Goal: Task Accomplishment & Management: Use online tool/utility

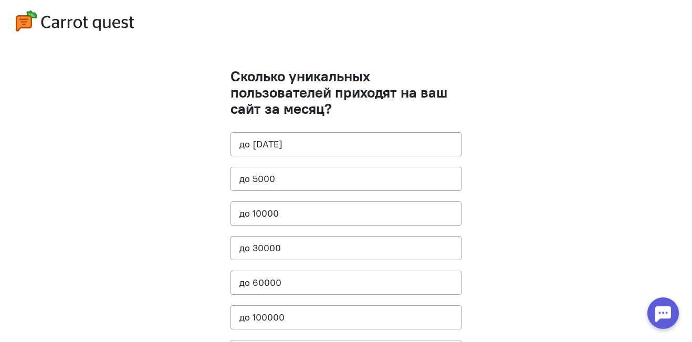
click at [691, 318] on cq-questions "Сколько уникальных пользователей приходят на ваш сайт за месяц? до [DATE] до 50…" at bounding box center [346, 211] width 692 height 422
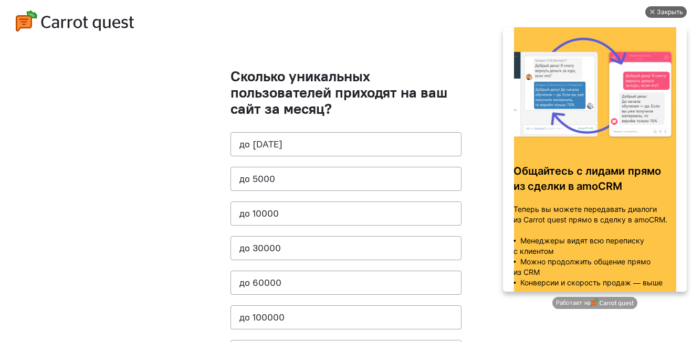
click at [672, 14] on div "Закрыть" at bounding box center [669, 12] width 26 height 12
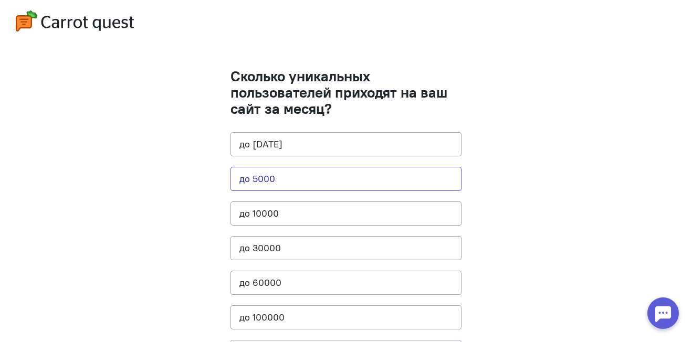
click at [368, 184] on button "до 5000" at bounding box center [345, 179] width 231 height 24
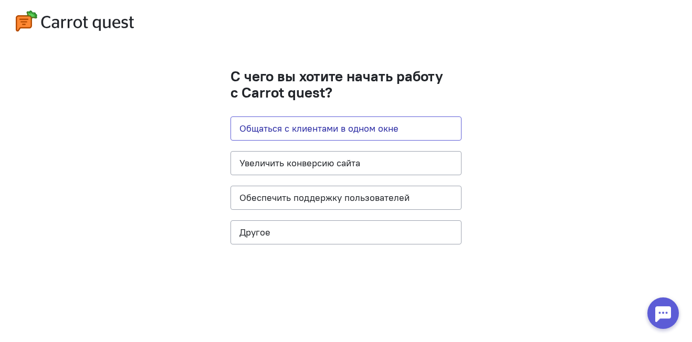
click at [342, 134] on button "Общаться с клиентами в одном окне" at bounding box center [345, 128] width 231 height 24
click at [356, 202] on button "Обеспечить поддержку пользователей" at bounding box center [345, 198] width 231 height 24
click at [317, 131] on button "Общаться с клиентами в одном окне" at bounding box center [345, 128] width 231 height 24
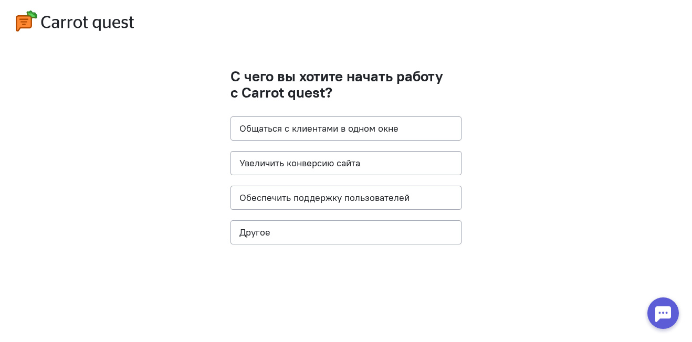
click at [669, 305] on div at bounding box center [662, 313] width 31 height 31
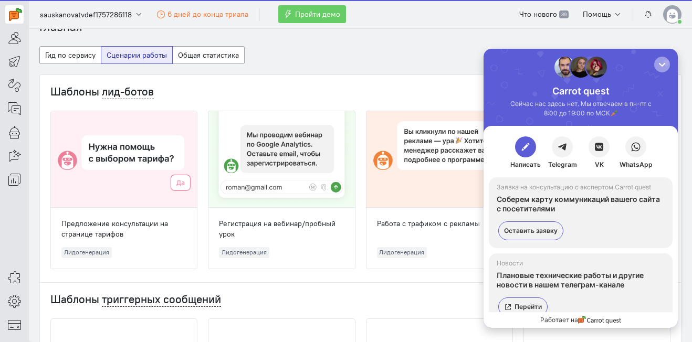
click at [664, 62] on div "button" at bounding box center [661, 64] width 10 height 10
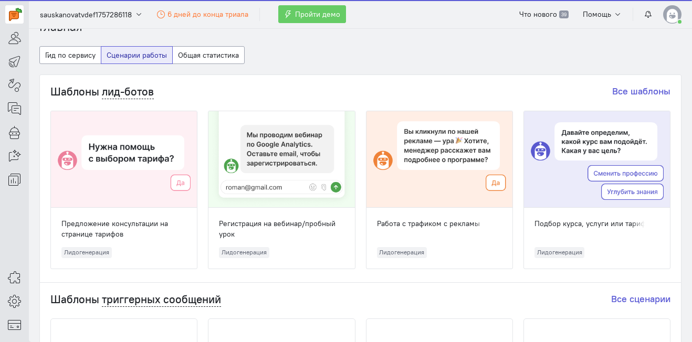
click at [400, 79] on div "Шаблоны лид-ботов Все шаблоны Предложение консультации на странице тарифов Лидо…" at bounding box center [360, 177] width 641 height 205
